Goal: Register for event/course

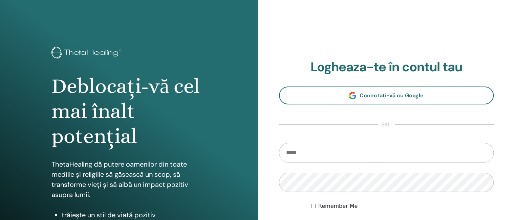
type input "**********"
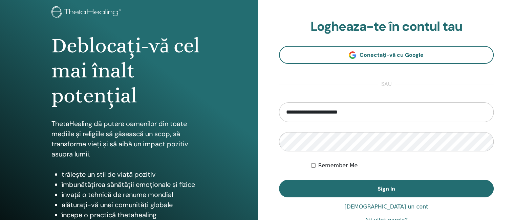
scroll to position [54, 0]
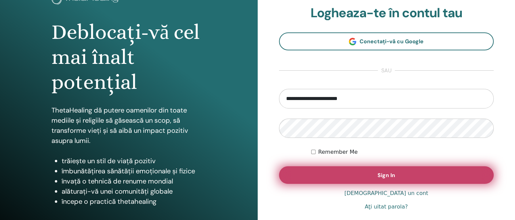
click at [385, 175] on span "Sign In" at bounding box center [386, 175] width 18 height 7
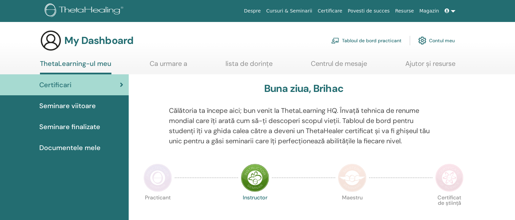
click at [403, 179] on div at bounding box center [400, 177] width 63 height 31
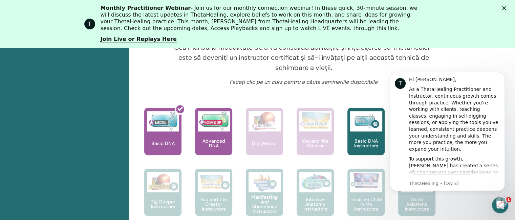
scroll to position [299, 0]
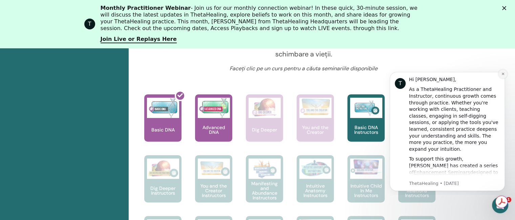
click at [502, 75] on icon "Dismiss notification" at bounding box center [503, 74] width 4 height 4
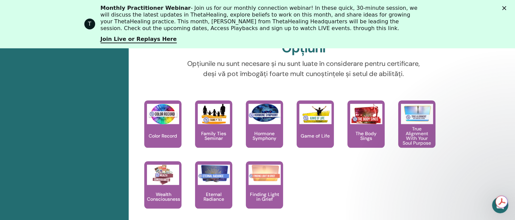
scroll to position [660, 0]
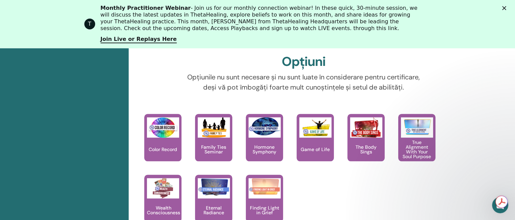
click at [509, 7] on div "Close" at bounding box center [505, 8] width 7 height 4
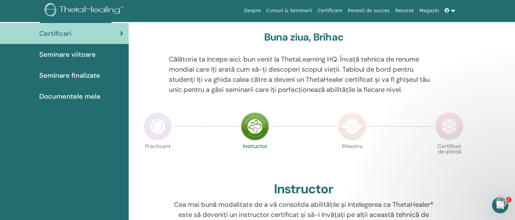
scroll to position [9, 0]
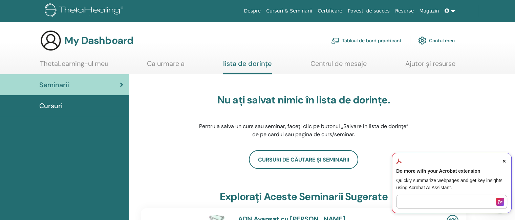
click at [505, 160] on span "Close Acrobat AI Assistant Dialog" at bounding box center [504, 161] width 6 height 6
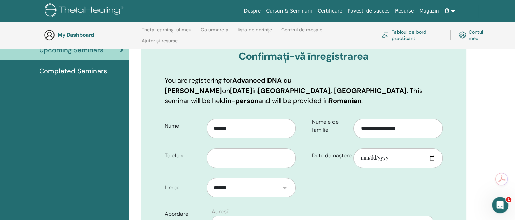
scroll to position [95, 0]
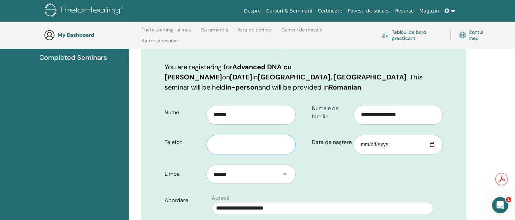
click at [215, 142] on input "text" at bounding box center [250, 145] width 89 height 20
type input "**********"
click at [368, 141] on input "Data de naștere" at bounding box center [397, 145] width 89 height 20
type input "**********"
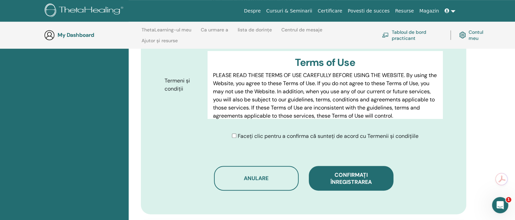
scroll to position [356, 0]
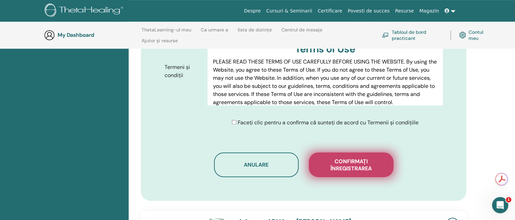
click at [351, 163] on span "Confirmați înregistrarea" at bounding box center [351, 165] width 68 height 14
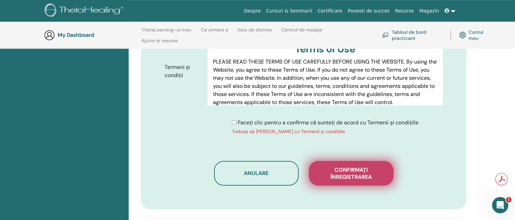
click at [349, 170] on span "Confirmați înregistrarea" at bounding box center [351, 173] width 68 height 14
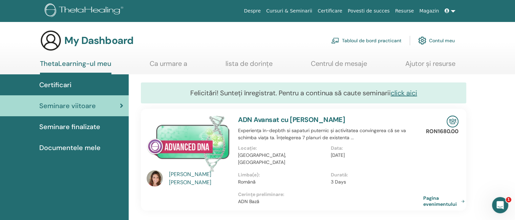
drag, startPoint x: 491, startPoint y: 189, endPoint x: 412, endPoint y: 207, distance: 81.4
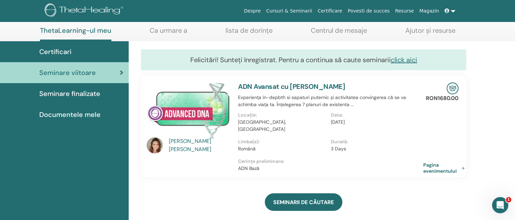
scroll to position [24, 0]
